Goal: Navigation & Orientation: Go to known website

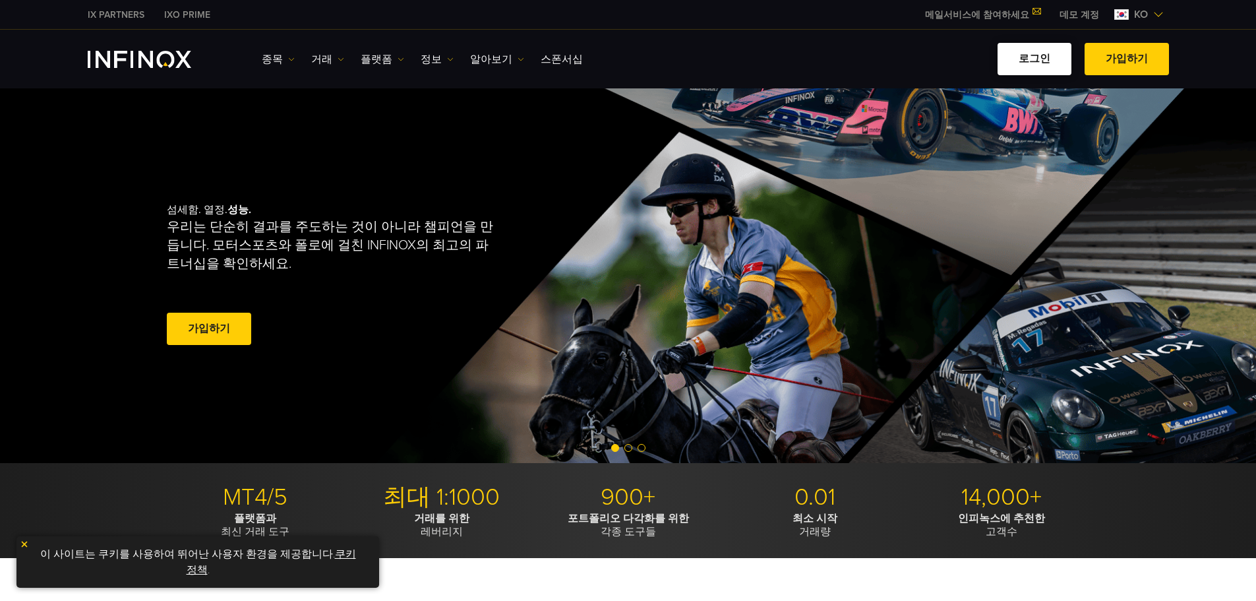
click at [1038, 64] on link "로그인" at bounding box center [1034, 59] width 74 height 32
click at [1044, 57] on link "로그인" at bounding box center [1034, 59] width 74 height 32
